Goal: Navigation & Orientation: Find specific page/section

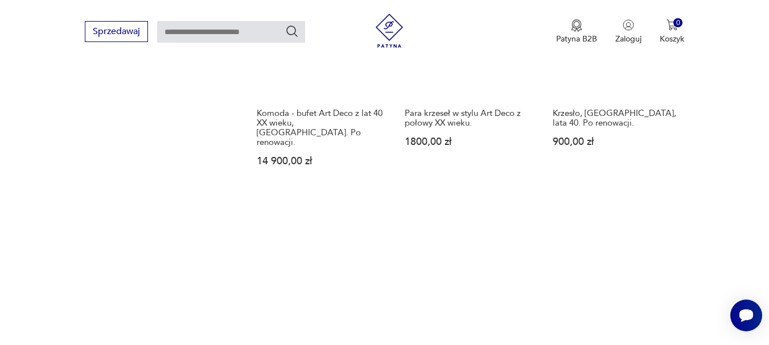
scroll to position [1530, 0]
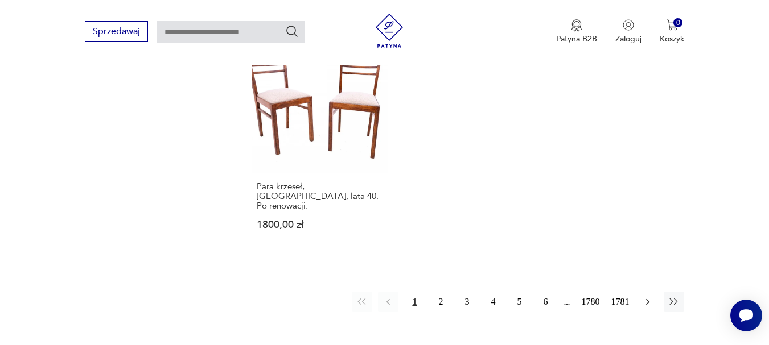
click at [646, 296] on icon "button" at bounding box center [647, 301] width 11 height 11
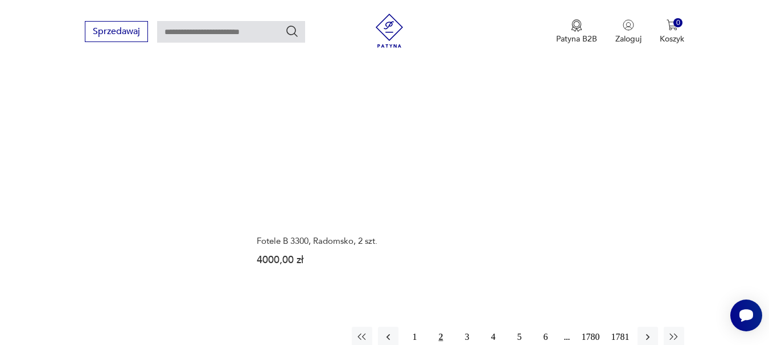
scroll to position [1570, 0]
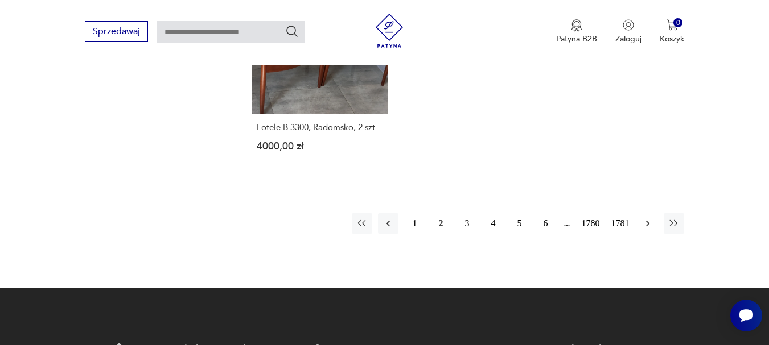
click at [642, 218] on icon "button" at bounding box center [647, 223] width 11 height 11
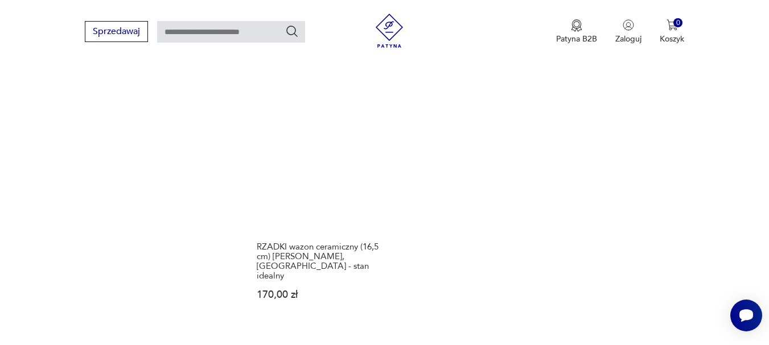
scroll to position [1513, 0]
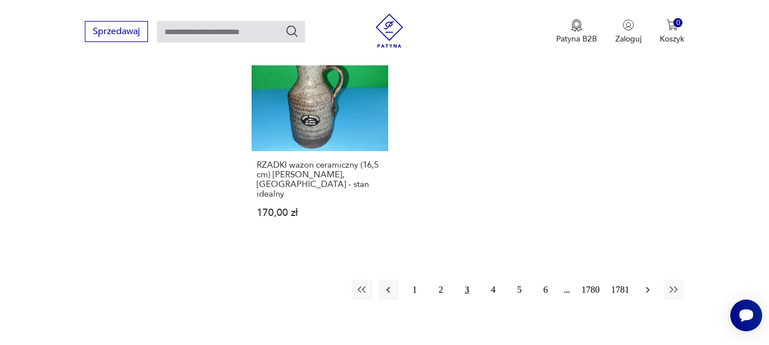
click at [644, 284] on icon "button" at bounding box center [647, 289] width 11 height 11
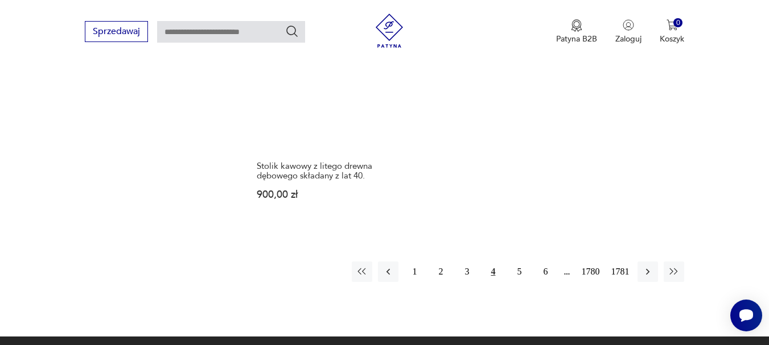
scroll to position [1683, 0]
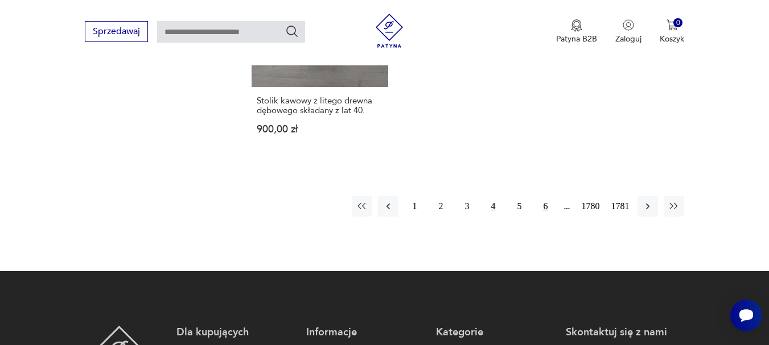
click at [546, 196] on button "6" at bounding box center [545, 206] width 20 height 20
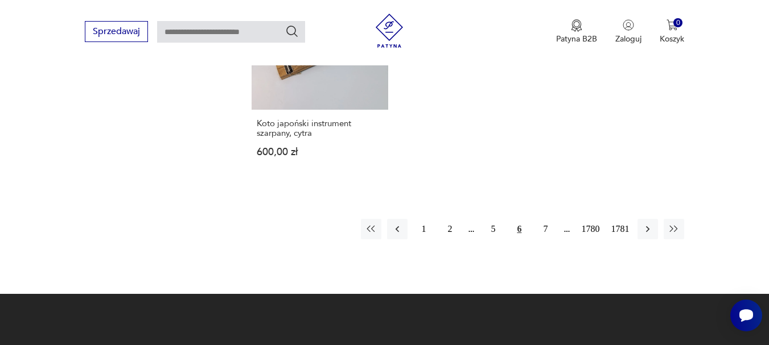
scroll to position [1570, 0]
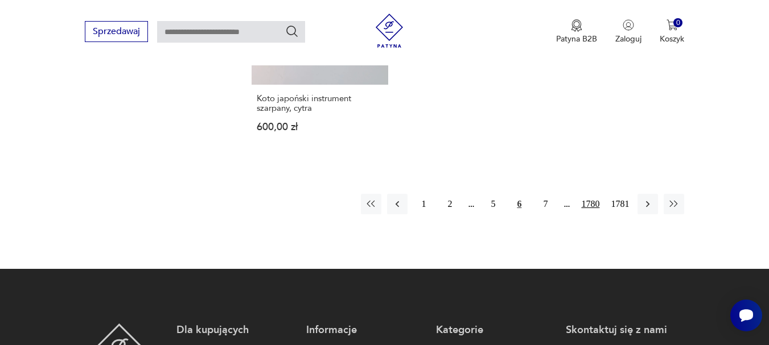
click at [589, 194] on button "1780" at bounding box center [590, 204] width 24 height 20
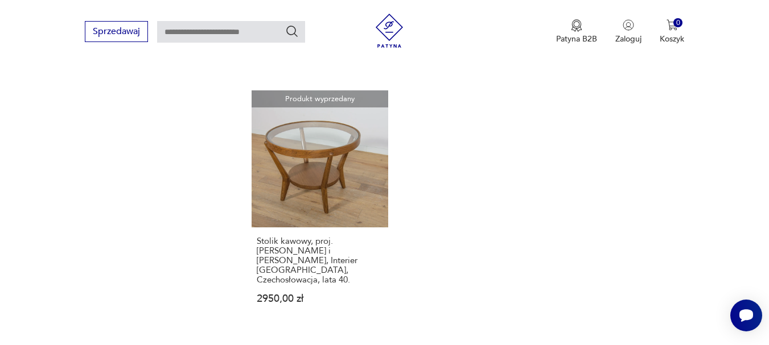
scroll to position [1570, 0]
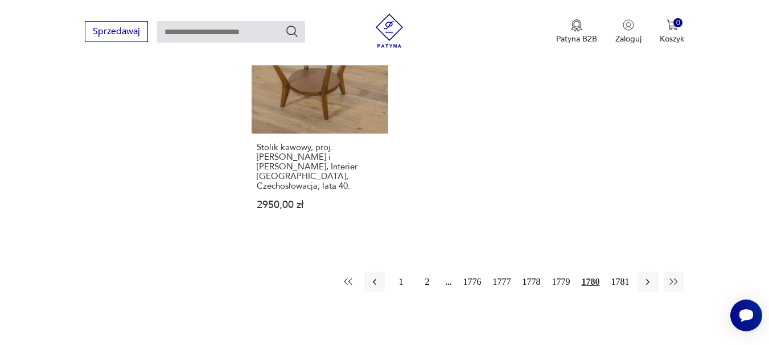
click at [347, 276] on icon "button" at bounding box center [347, 281] width 11 height 11
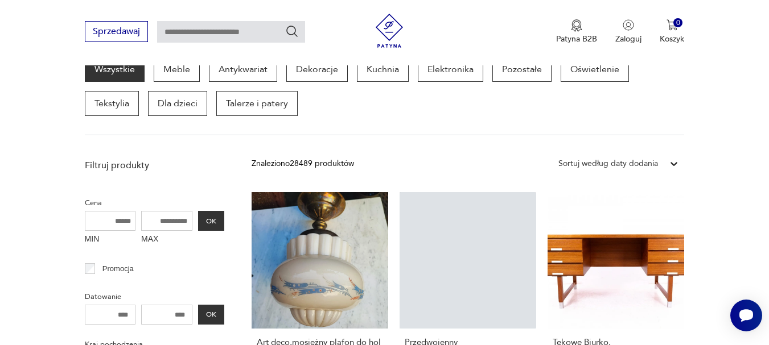
scroll to position [147, 0]
